Goal: Check status: Check status

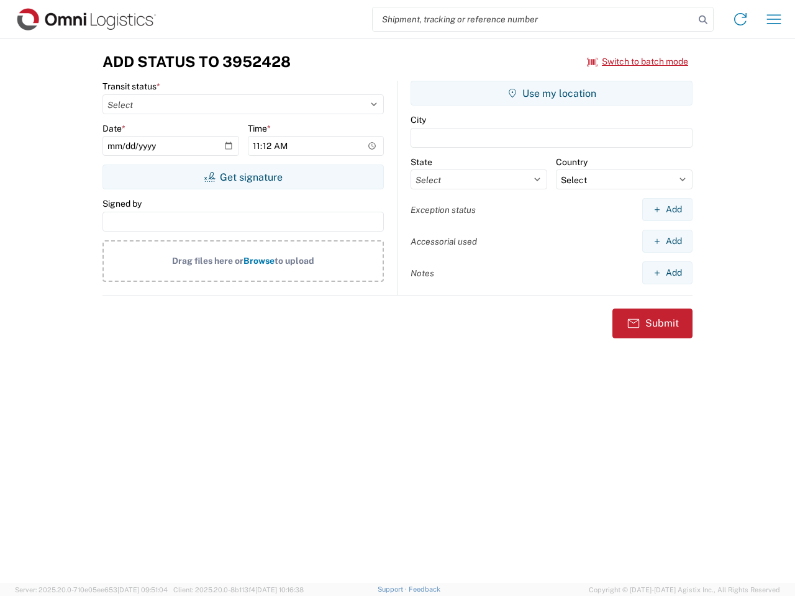
click at [533, 19] on input "search" at bounding box center [534, 19] width 322 height 24
click at [703, 20] on icon at bounding box center [702, 19] width 17 height 17
click at [740, 19] on icon at bounding box center [740, 19] width 20 height 20
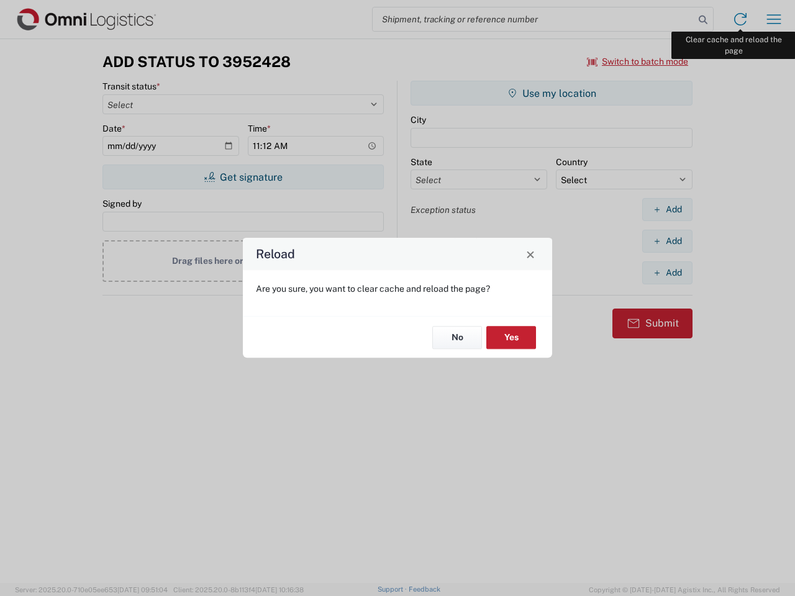
click at [774, 19] on div "Reload Are you sure, you want to clear cache and reload the page? No Yes" at bounding box center [397, 298] width 795 height 596
click at [638, 61] on div "Reload Are you sure, you want to clear cache and reload the page? No Yes" at bounding box center [397, 298] width 795 height 596
click at [243, 177] on div "Reload Are you sure, you want to clear cache and reload the page? No Yes" at bounding box center [397, 298] width 795 height 596
click at [551, 93] on div "Reload Are you sure, you want to clear cache and reload the page? No Yes" at bounding box center [397, 298] width 795 height 596
click at [667, 209] on div "Reload Are you sure, you want to clear cache and reload the page? No Yes" at bounding box center [397, 298] width 795 height 596
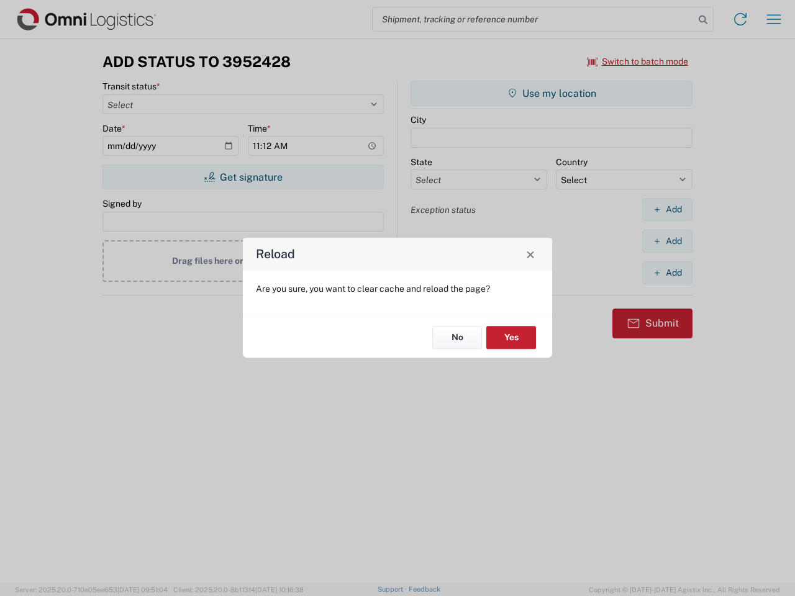
click at [667, 241] on div "Reload Are you sure, you want to clear cache and reload the page? No Yes" at bounding box center [397, 298] width 795 height 596
click at [667, 273] on div "Reload Are you sure, you want to clear cache and reload the page? No Yes" at bounding box center [397, 298] width 795 height 596
